Goal: Transaction & Acquisition: Purchase product/service

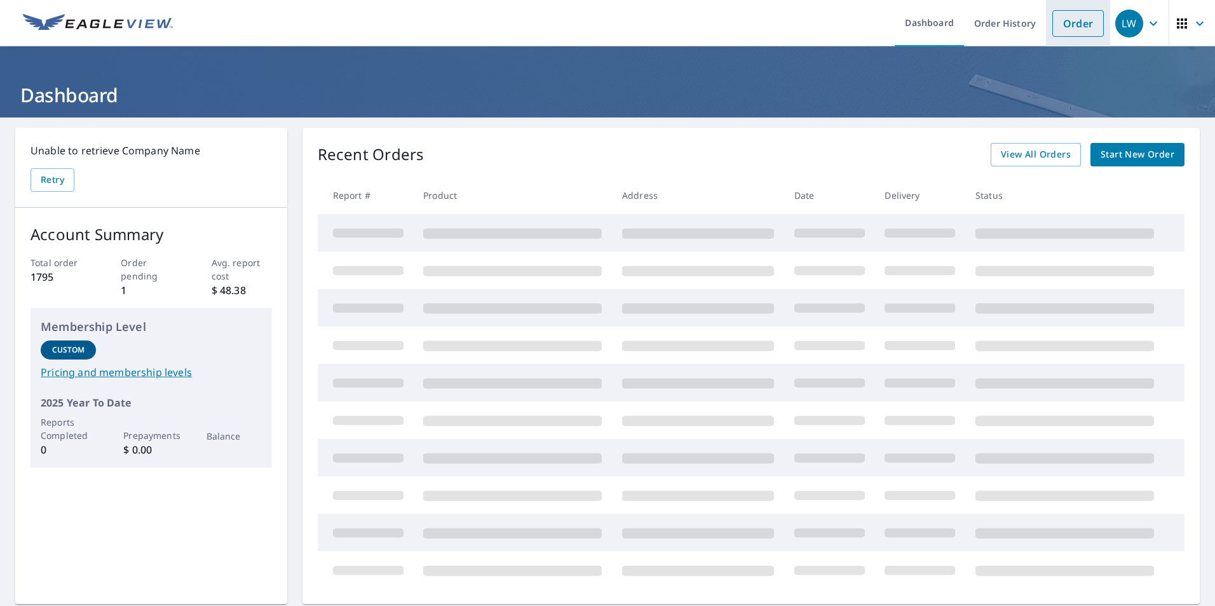
click at [1057, 27] on link "Order" at bounding box center [1077, 23] width 51 height 27
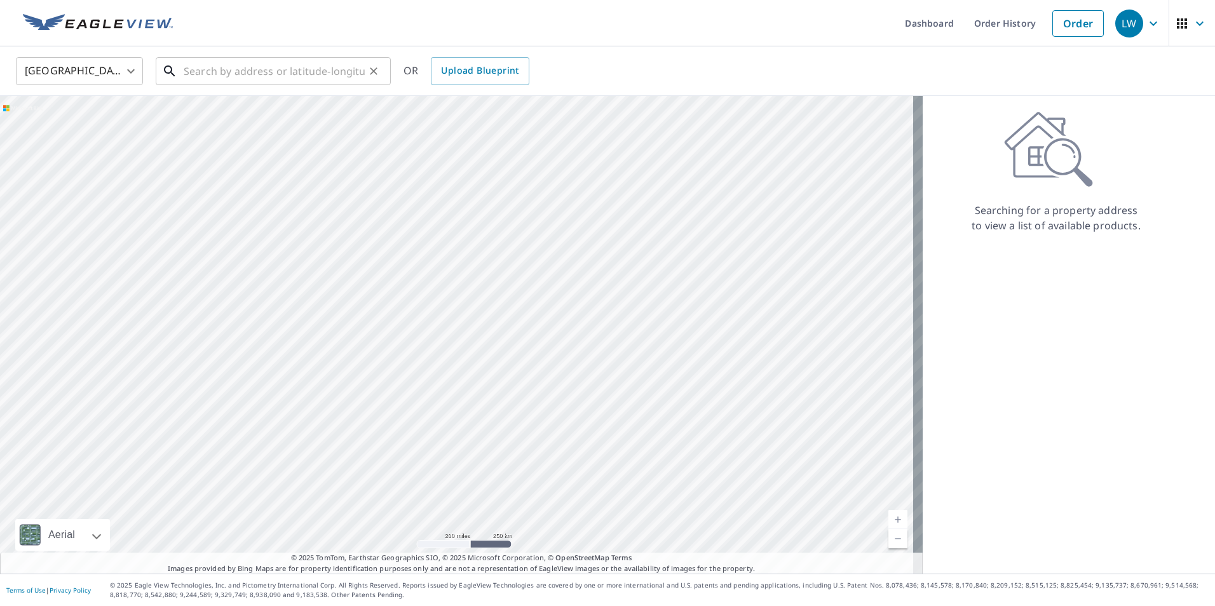
click at [194, 74] on input "text" at bounding box center [274, 71] width 181 height 36
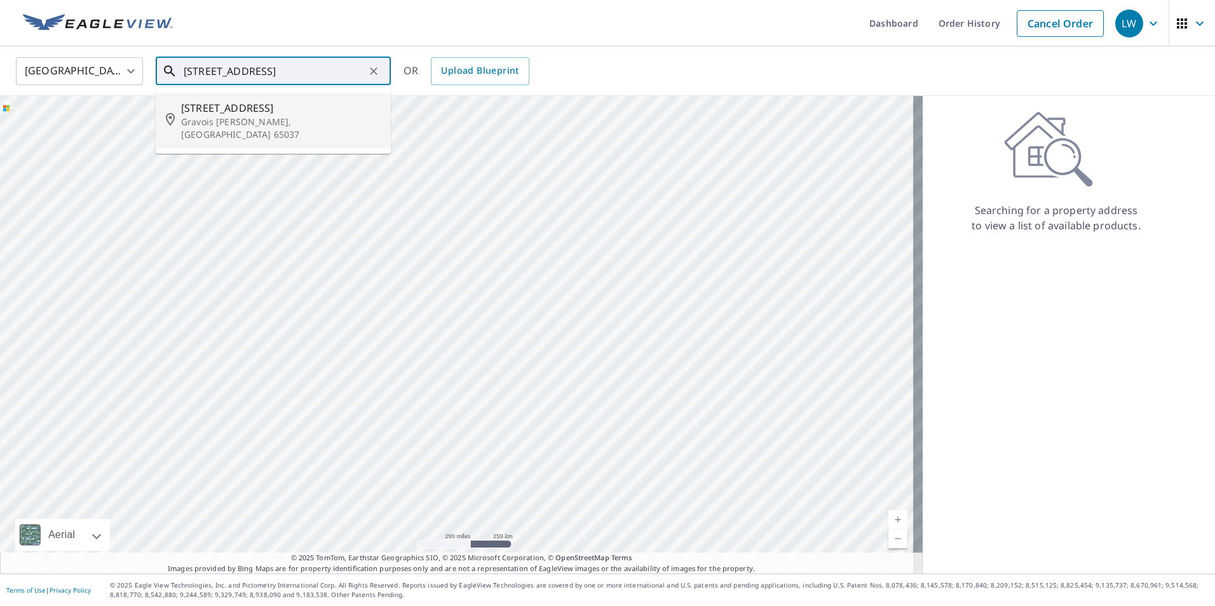
click at [212, 104] on span "[STREET_ADDRESS]" at bounding box center [281, 107] width 200 height 15
type input "[STREET_ADDRESS][PERSON_NAME]"
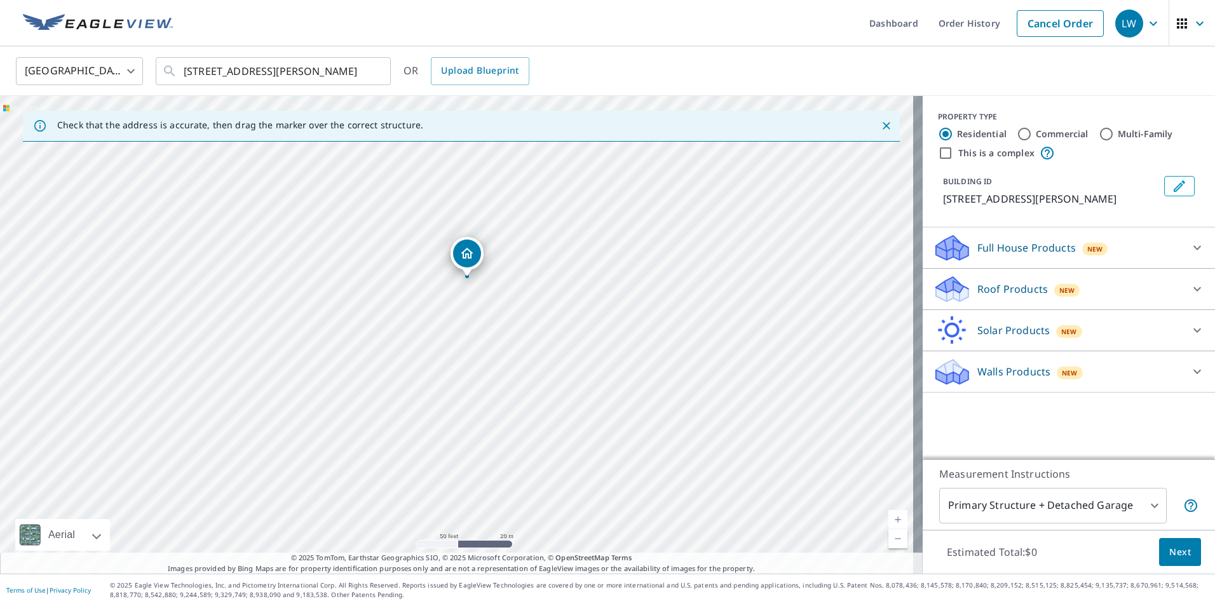
click at [938, 293] on icon at bounding box center [952, 285] width 32 height 16
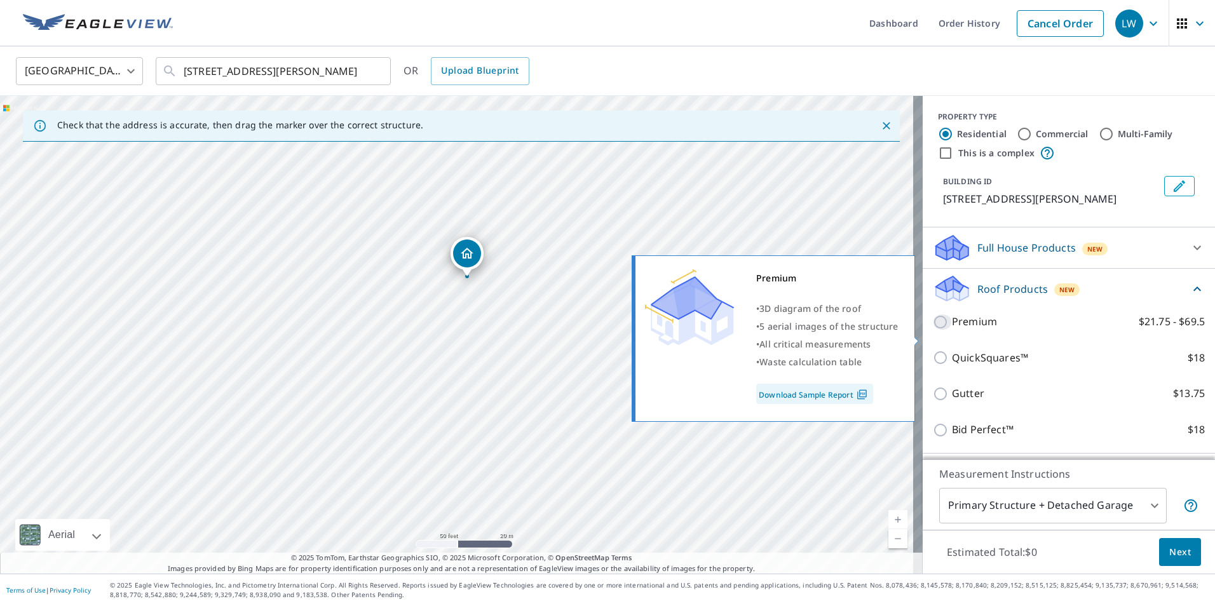
click at [933, 330] on input "Premium $21.75 - $69.5" at bounding box center [942, 322] width 19 height 15
checkbox input "true"
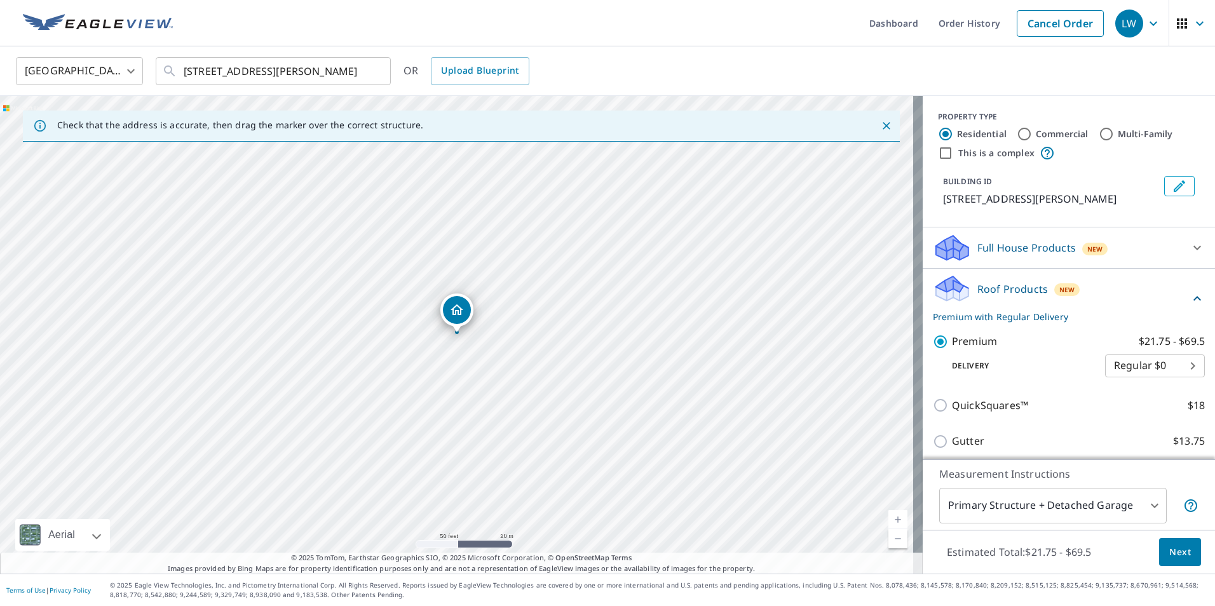
click at [1005, 508] on body "LW LW Dashboard Order History Cancel Order LW [GEOGRAPHIC_DATA] [GEOGRAPHIC_DAT…" at bounding box center [607, 303] width 1215 height 606
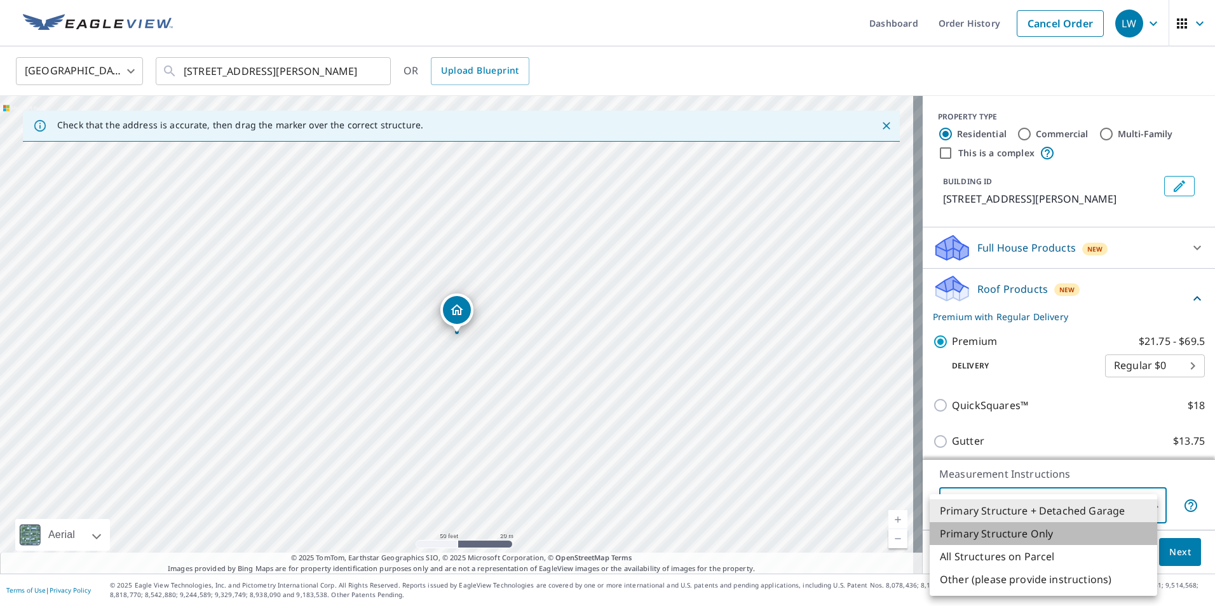
click at [1021, 535] on li "Primary Structure Only" at bounding box center [1043, 533] width 227 height 23
type input "2"
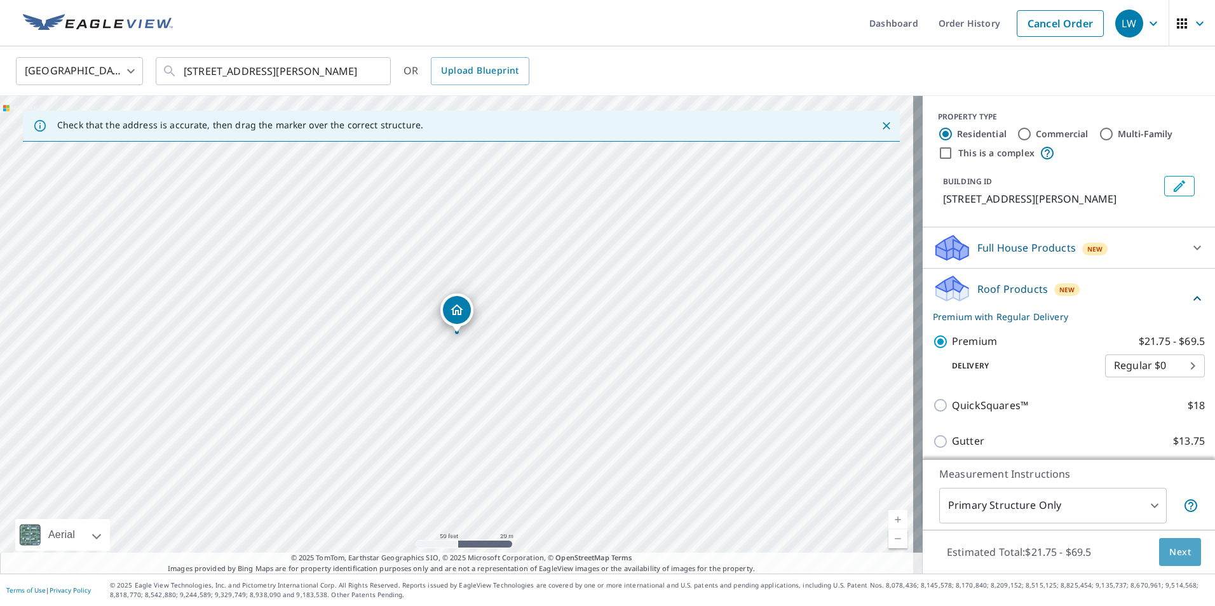
click at [1169, 551] on span "Next" at bounding box center [1180, 553] width 22 height 16
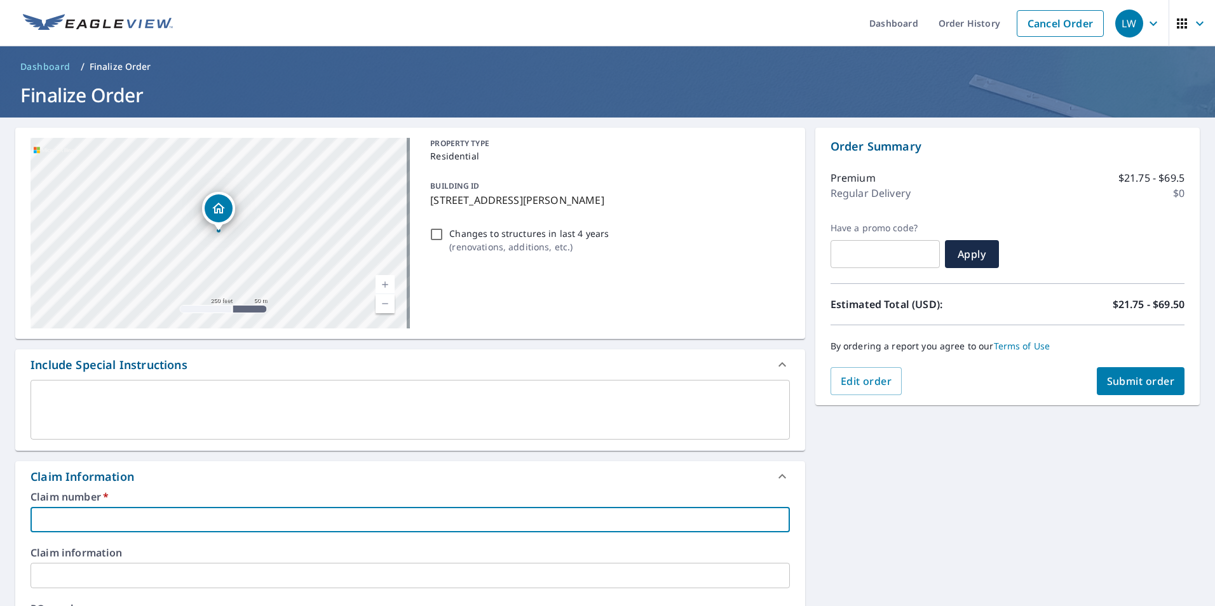
click at [126, 518] on input "text" at bounding box center [409, 519] width 759 height 25
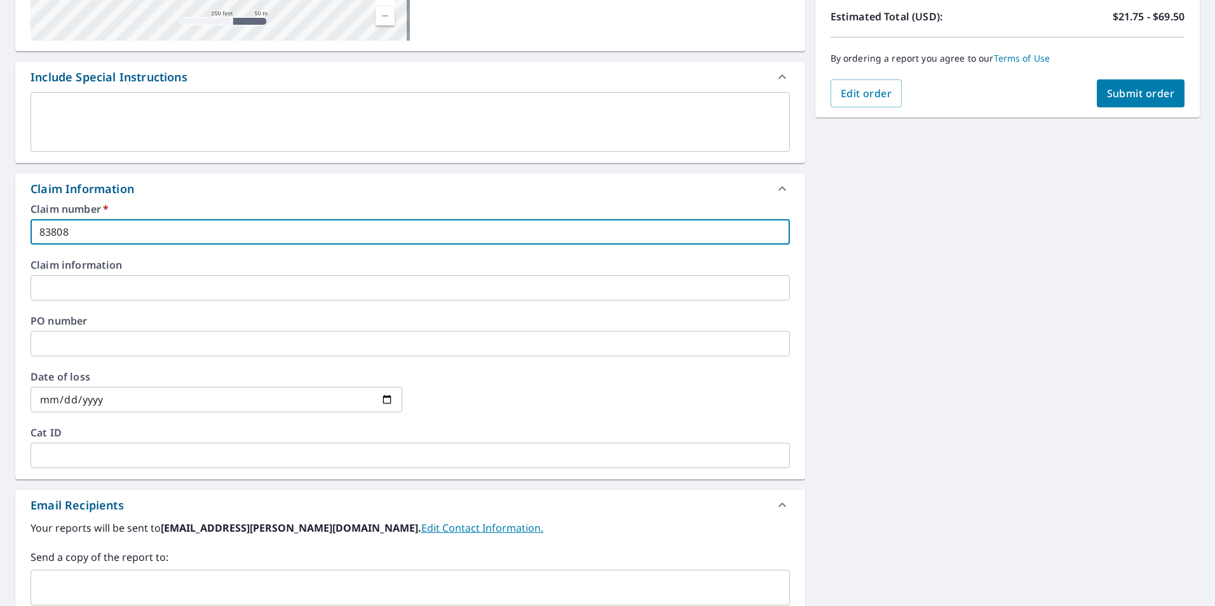
scroll to position [318, 0]
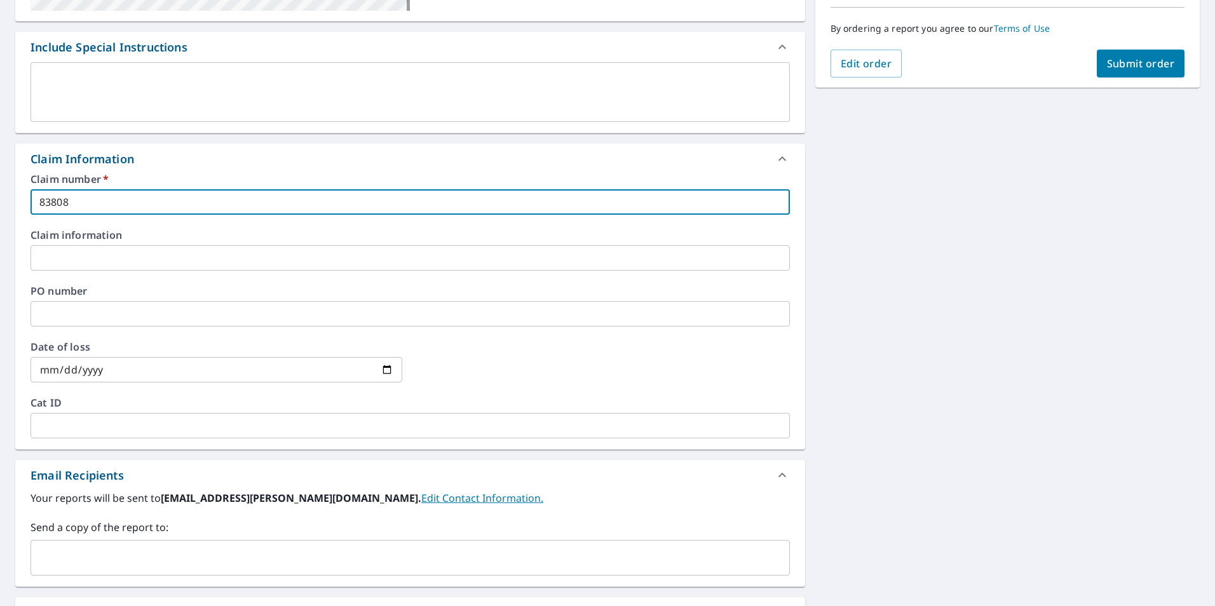
type input "83808"
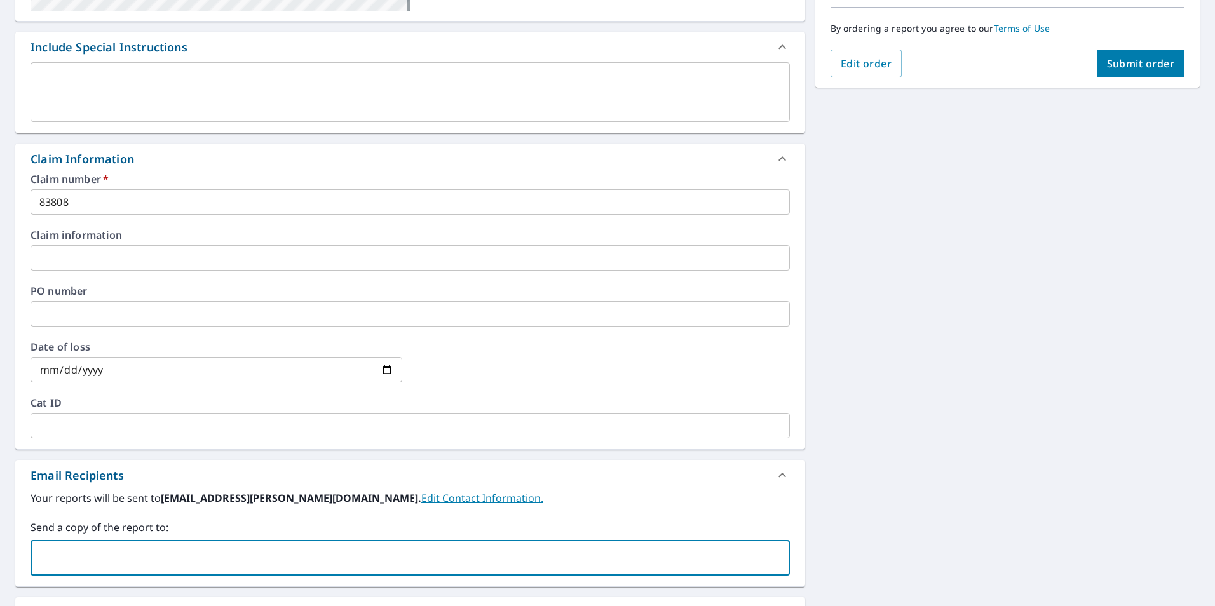
click at [125, 562] on input "text" at bounding box center [400, 558] width 729 height 24
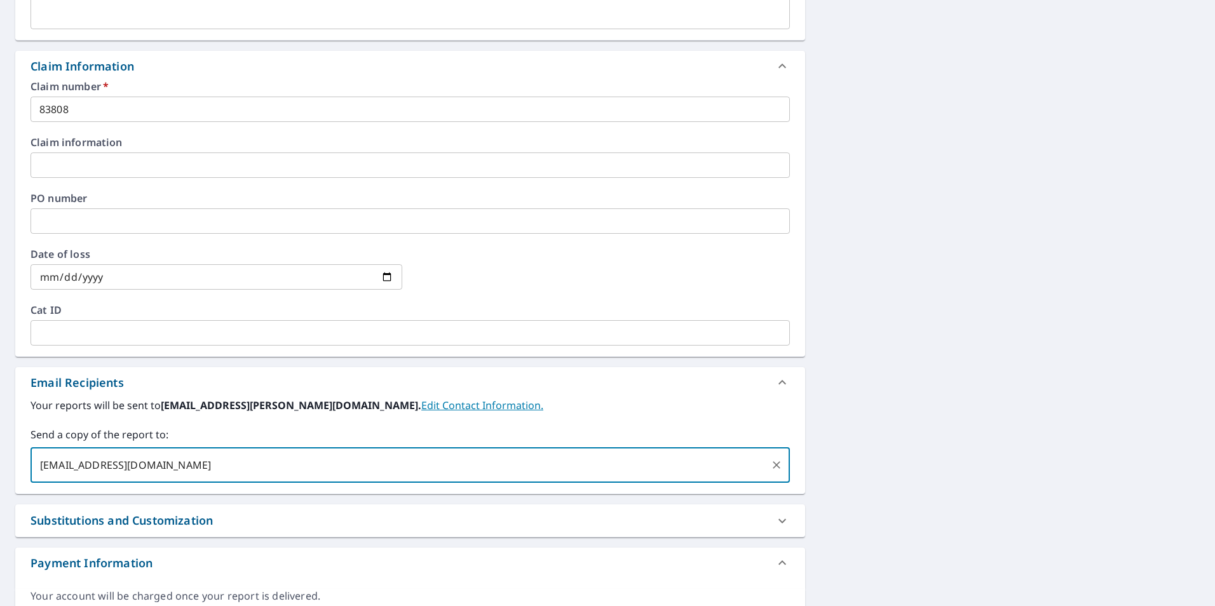
scroll to position [158, 0]
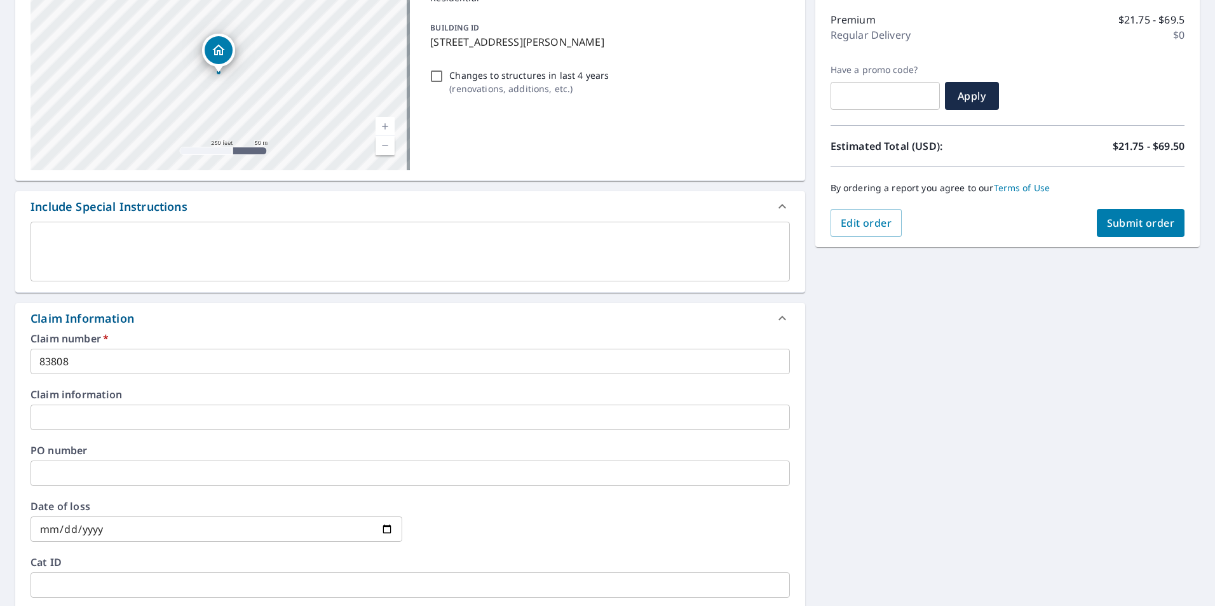
type input "[EMAIL_ADDRESS][DOMAIN_NAME]"
click at [1146, 224] on span "Submit order" at bounding box center [1141, 223] width 68 height 14
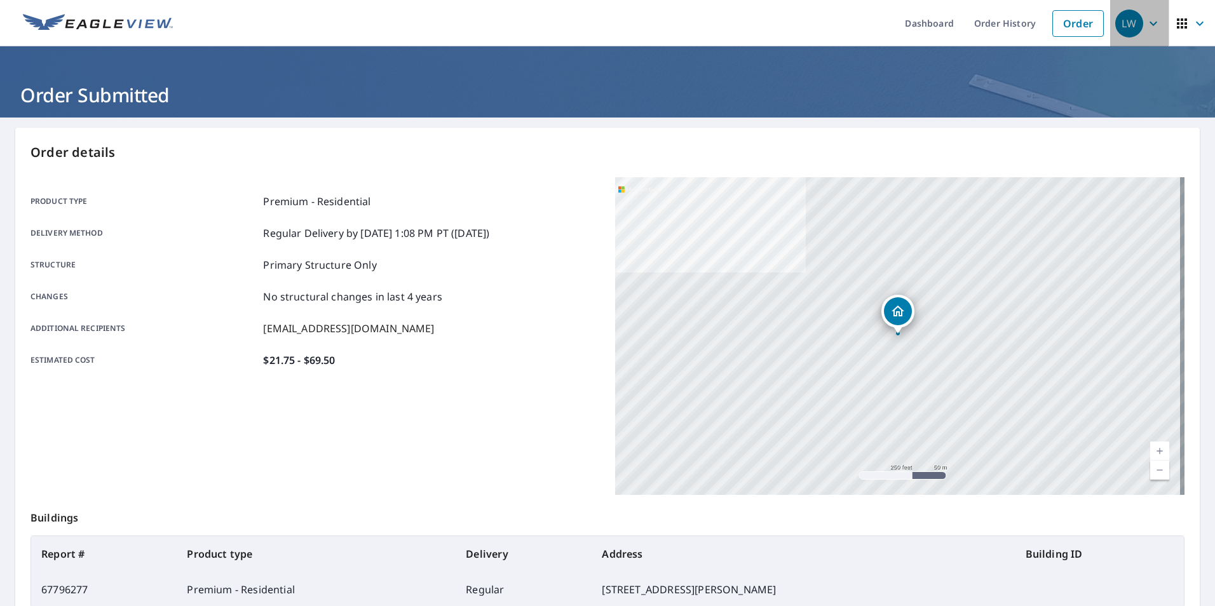
click at [1125, 26] on div "LW" at bounding box center [1129, 24] width 28 height 28
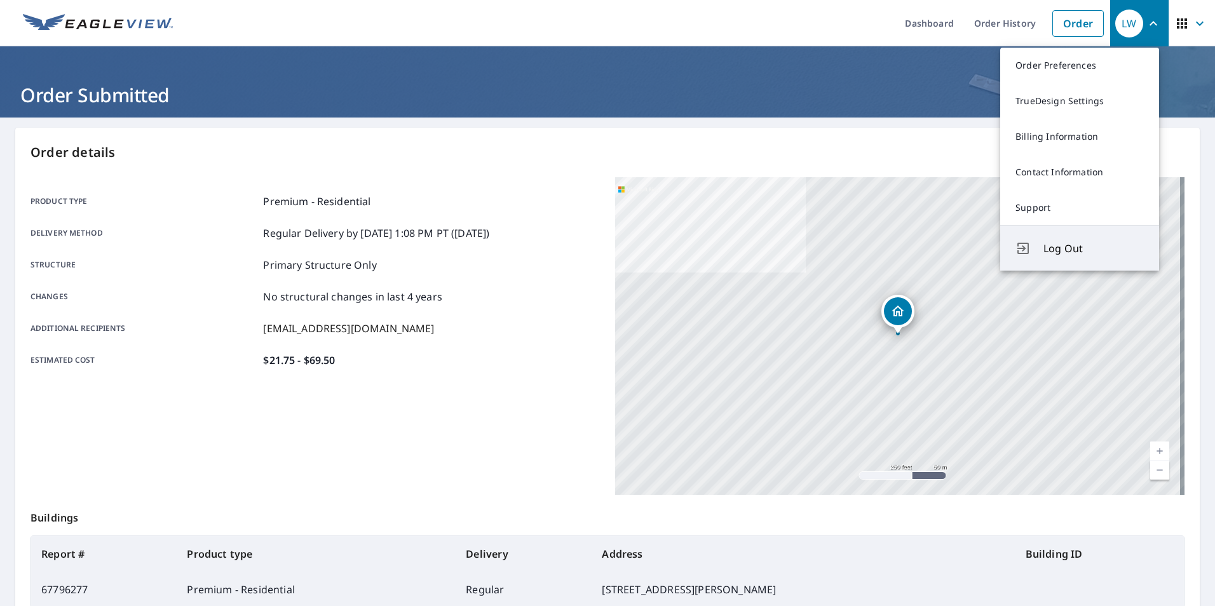
click at [1059, 250] on span "Log Out" at bounding box center [1093, 248] width 100 height 15
